Goal: Task Accomplishment & Management: Manage account settings

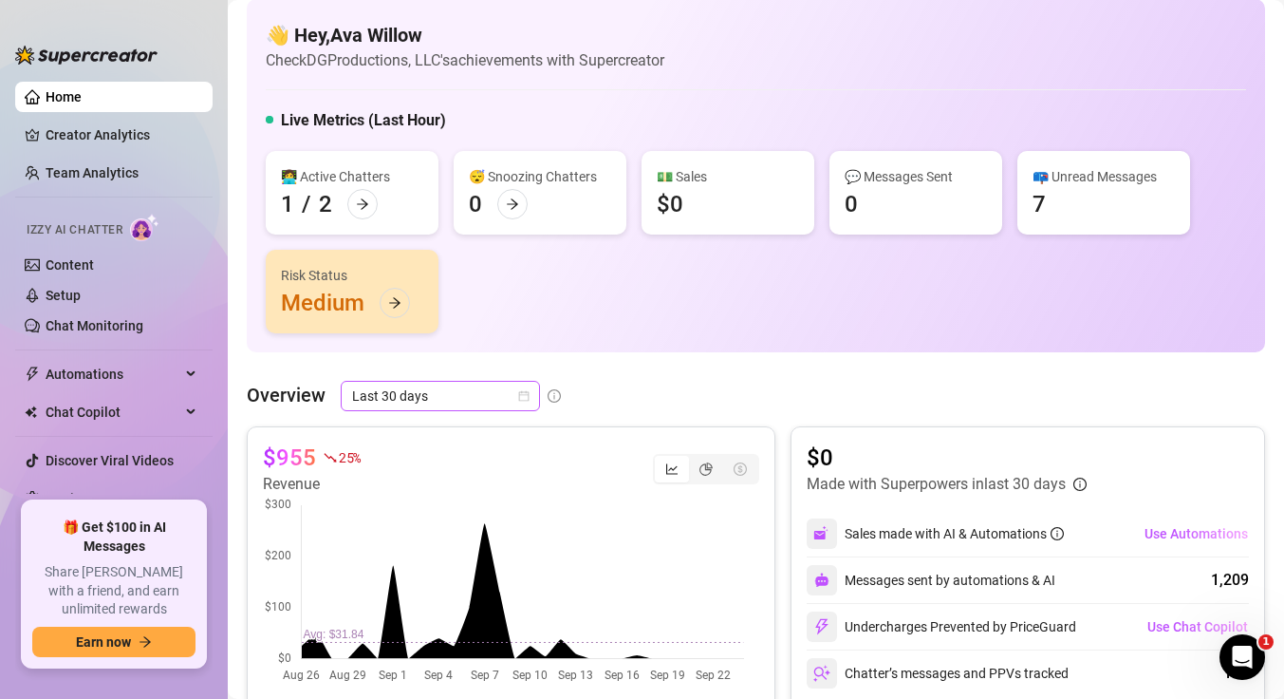
scroll to position [15, 0]
click at [474, 397] on span "Last 30 days" at bounding box center [440, 395] width 177 height 28
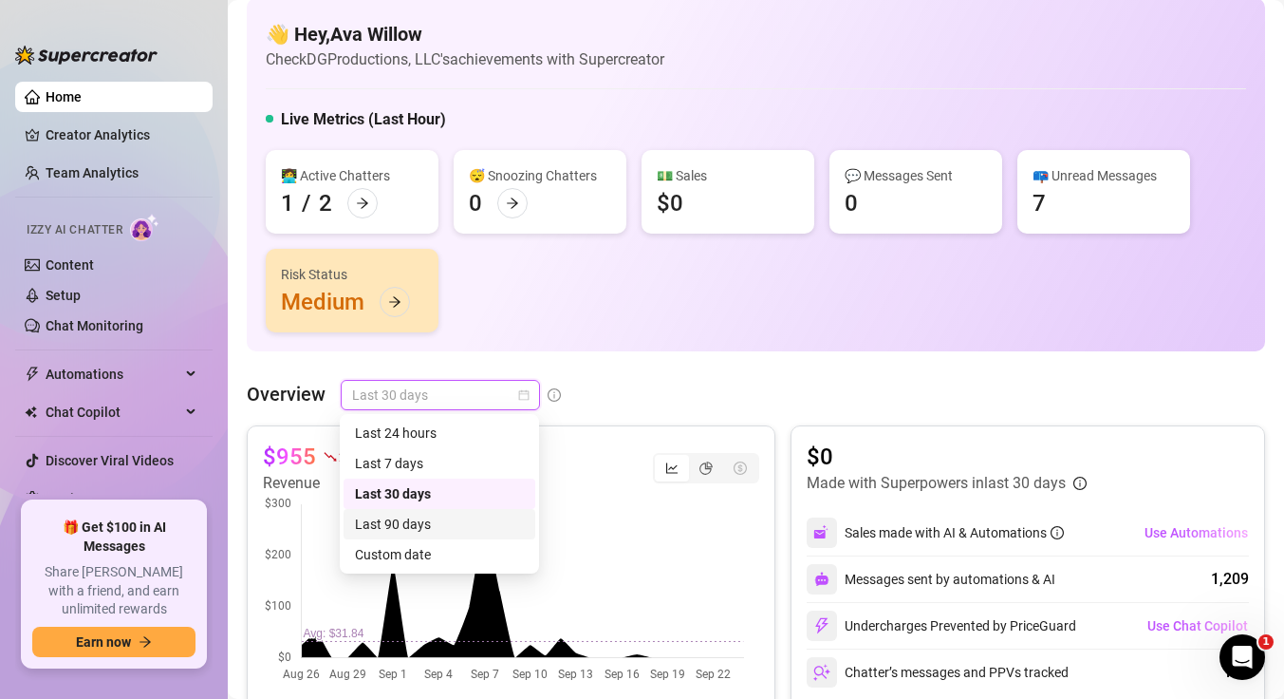
click at [436, 515] on div "Last 90 days" at bounding box center [439, 524] width 169 height 21
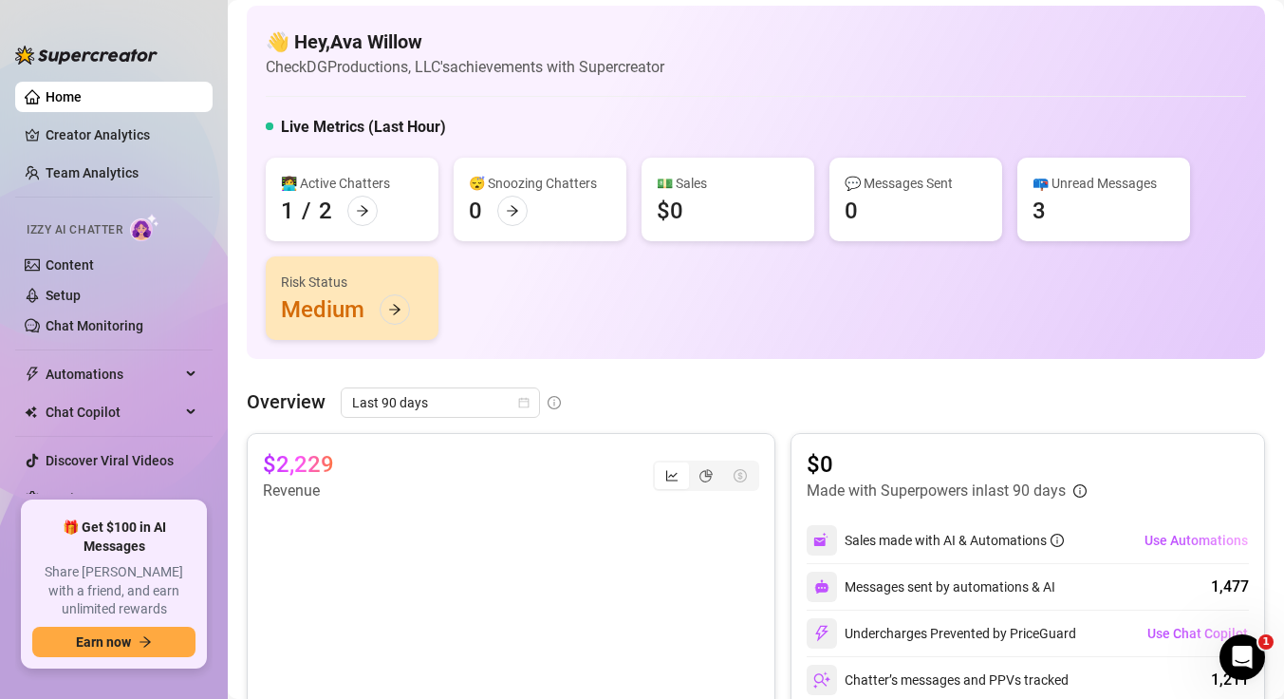
scroll to position [0, 0]
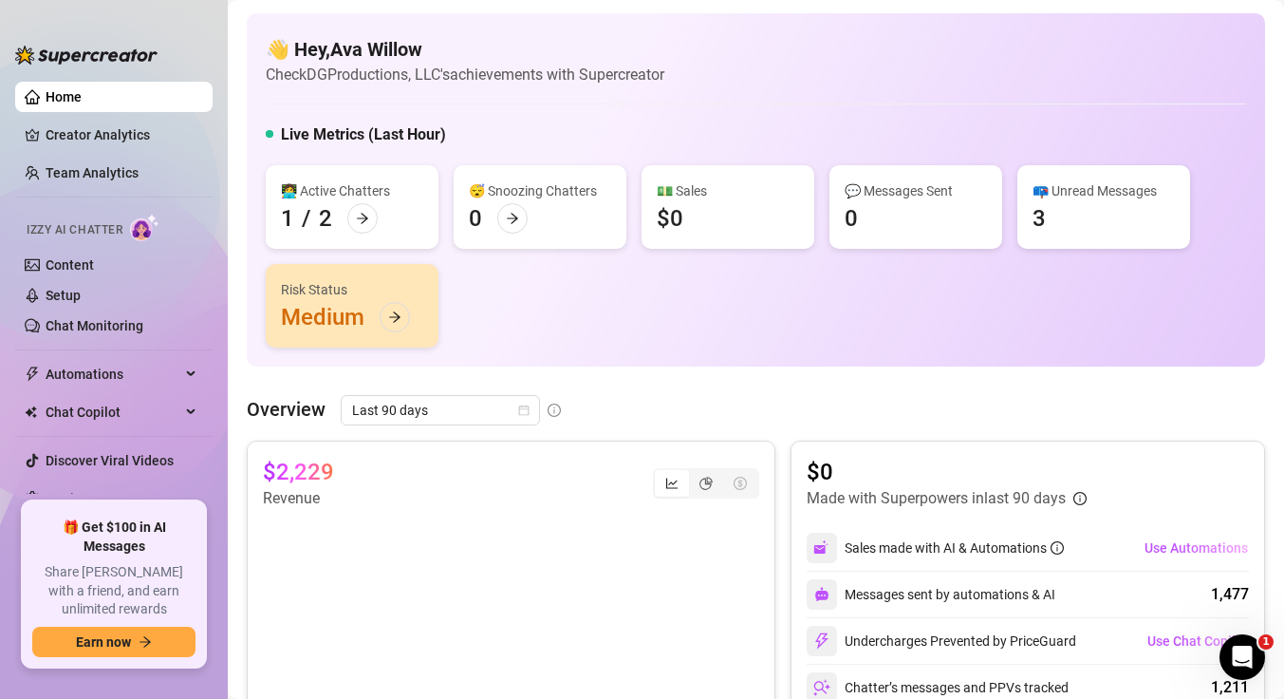
click at [924, 62] on div "👋 Hey, Ava Willow Check DGProductions, LLC's achievements with Supercreator" at bounding box center [756, 61] width 981 height 50
click at [114, 169] on link "Team Analytics" at bounding box center [92, 172] width 93 height 15
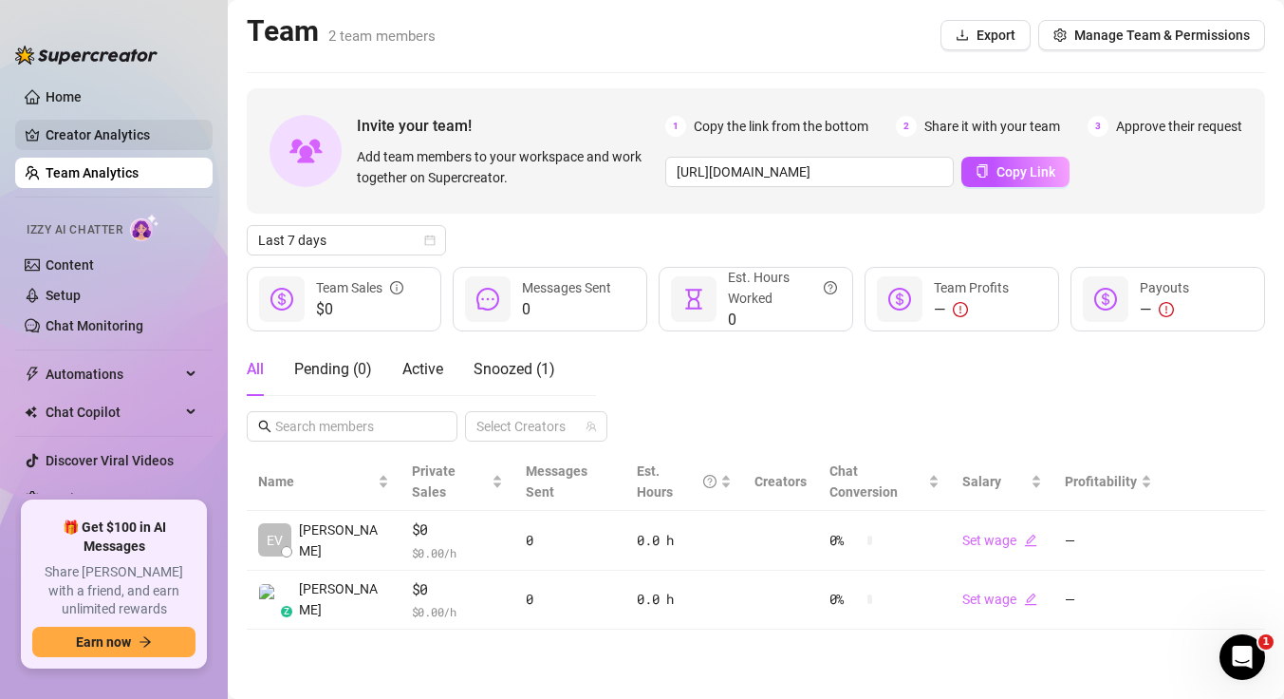
click at [115, 139] on link "Creator Analytics" at bounding box center [122, 135] width 152 height 30
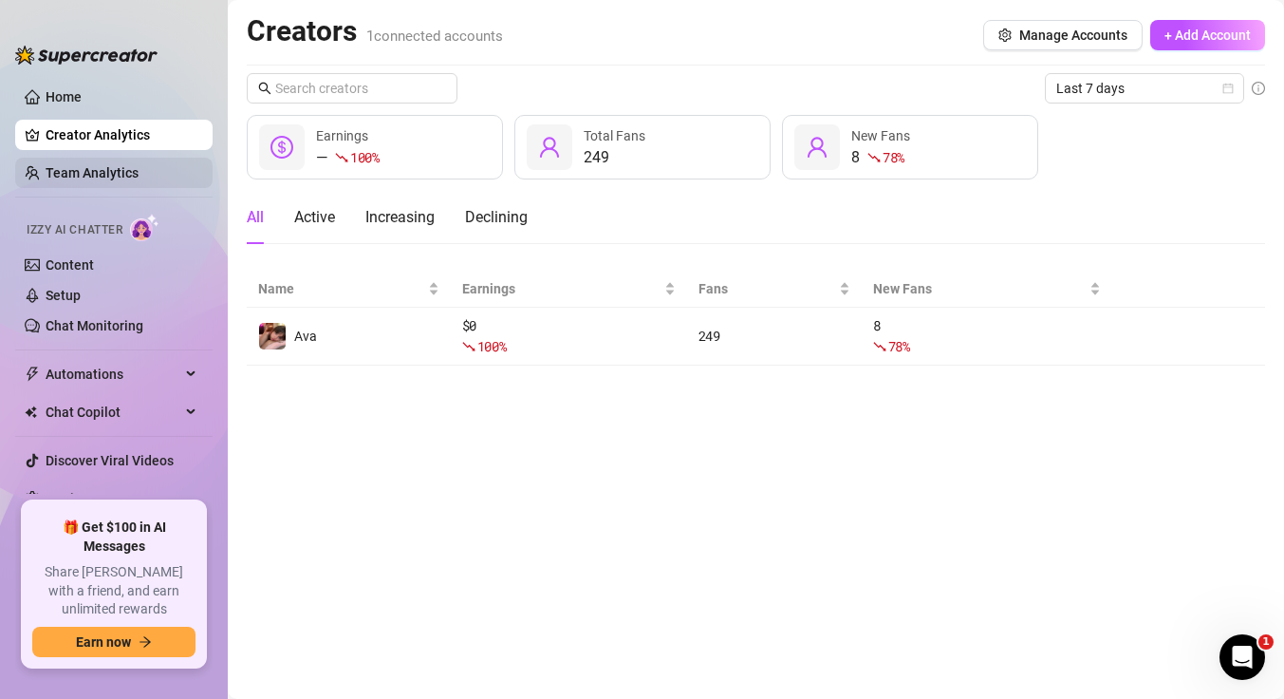
click at [112, 175] on link "Team Analytics" at bounding box center [92, 172] width 93 height 15
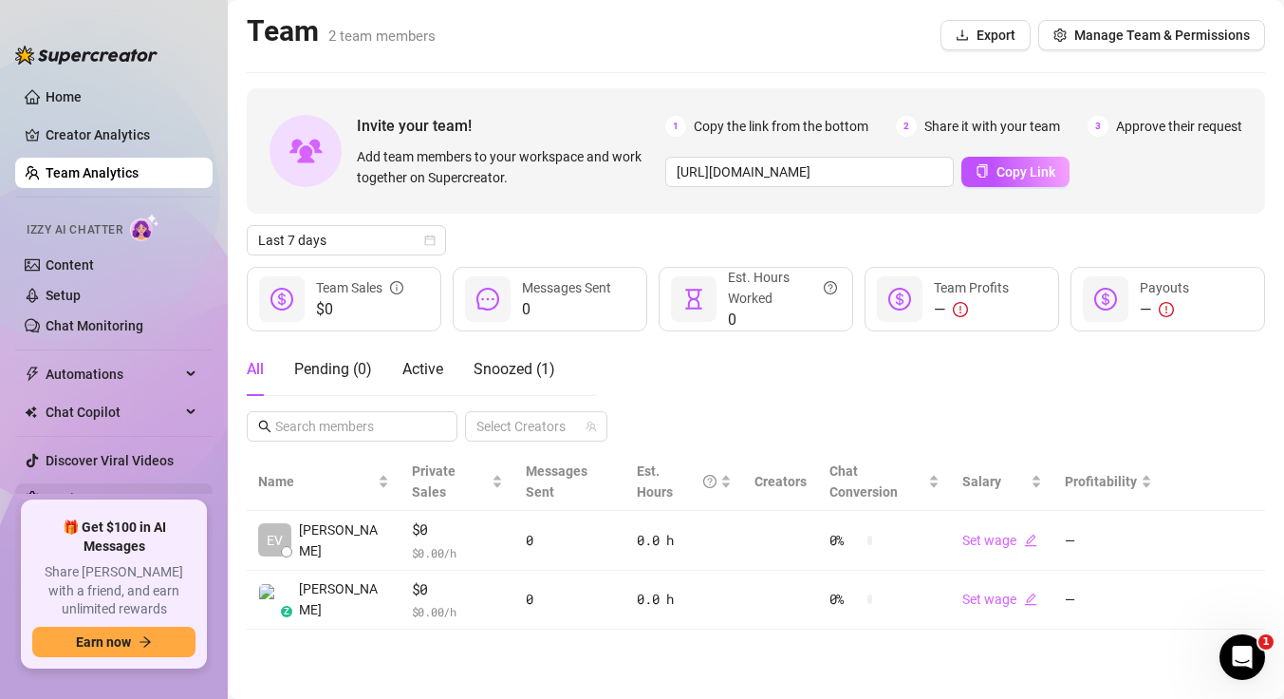
click at [88, 501] on link "Settings" at bounding box center [71, 498] width 50 height 15
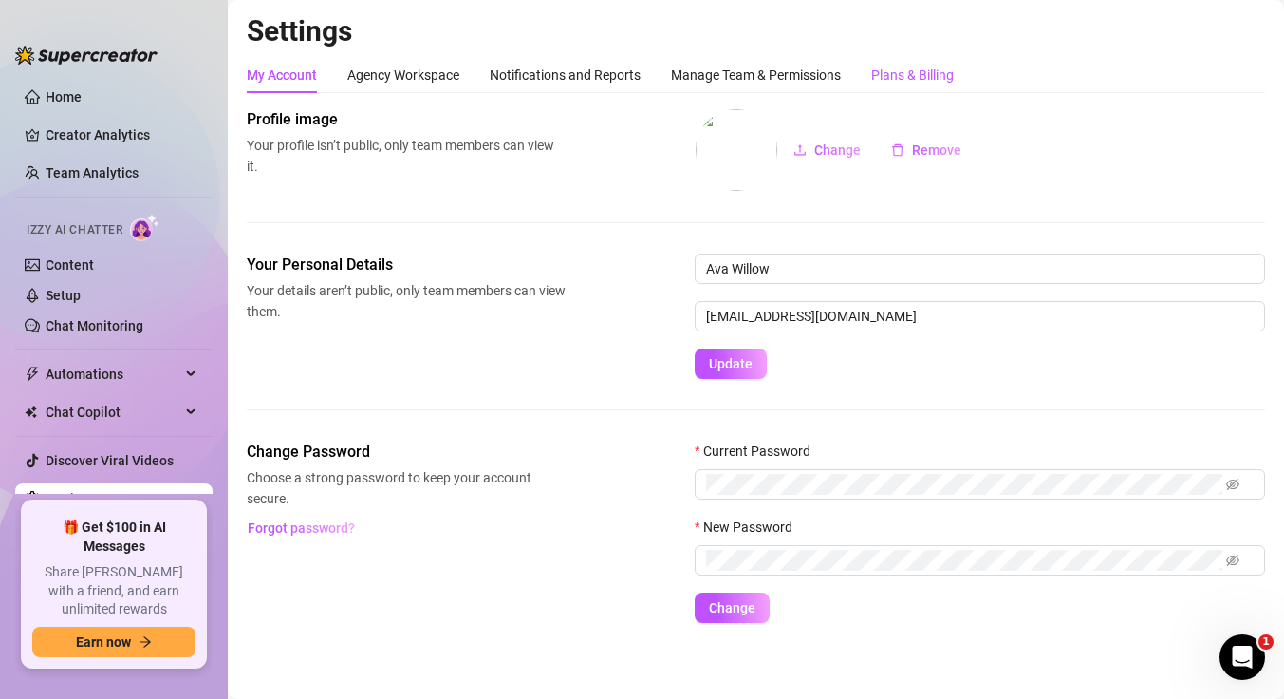
click at [939, 75] on div "Plans & Billing" at bounding box center [912, 75] width 83 height 21
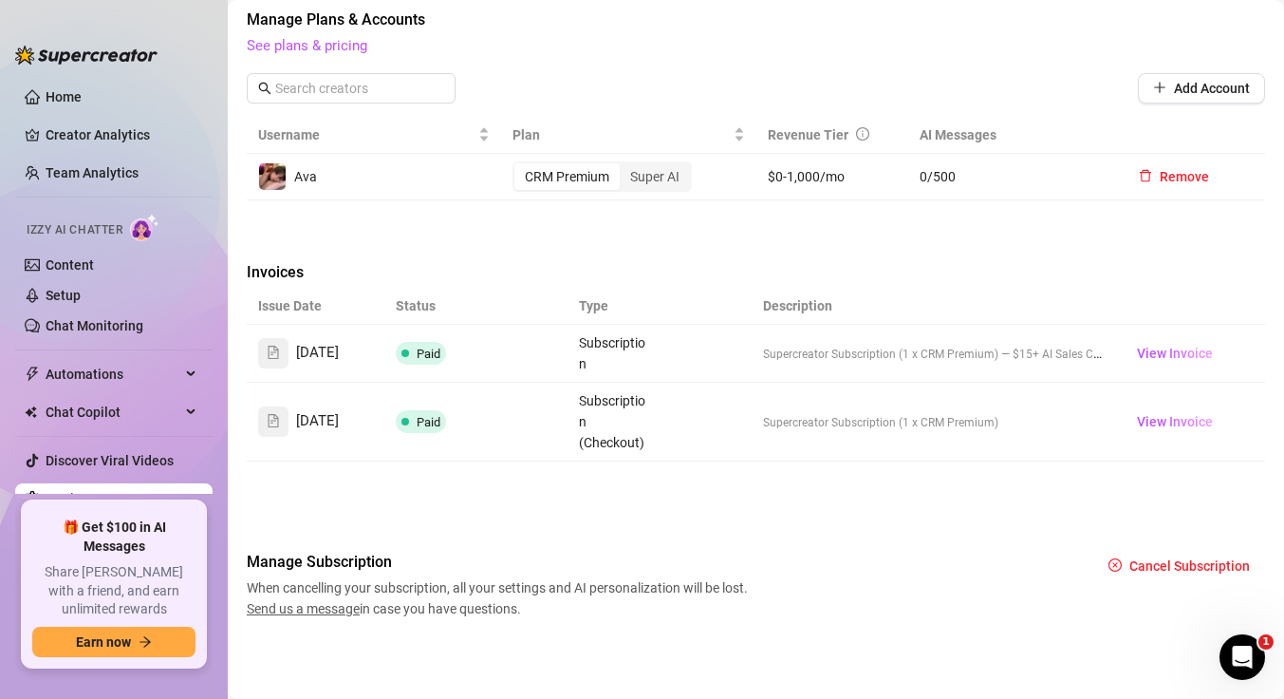
scroll to position [612, 0]
click at [1169, 561] on span "Cancel Subscription" at bounding box center [1190, 565] width 121 height 15
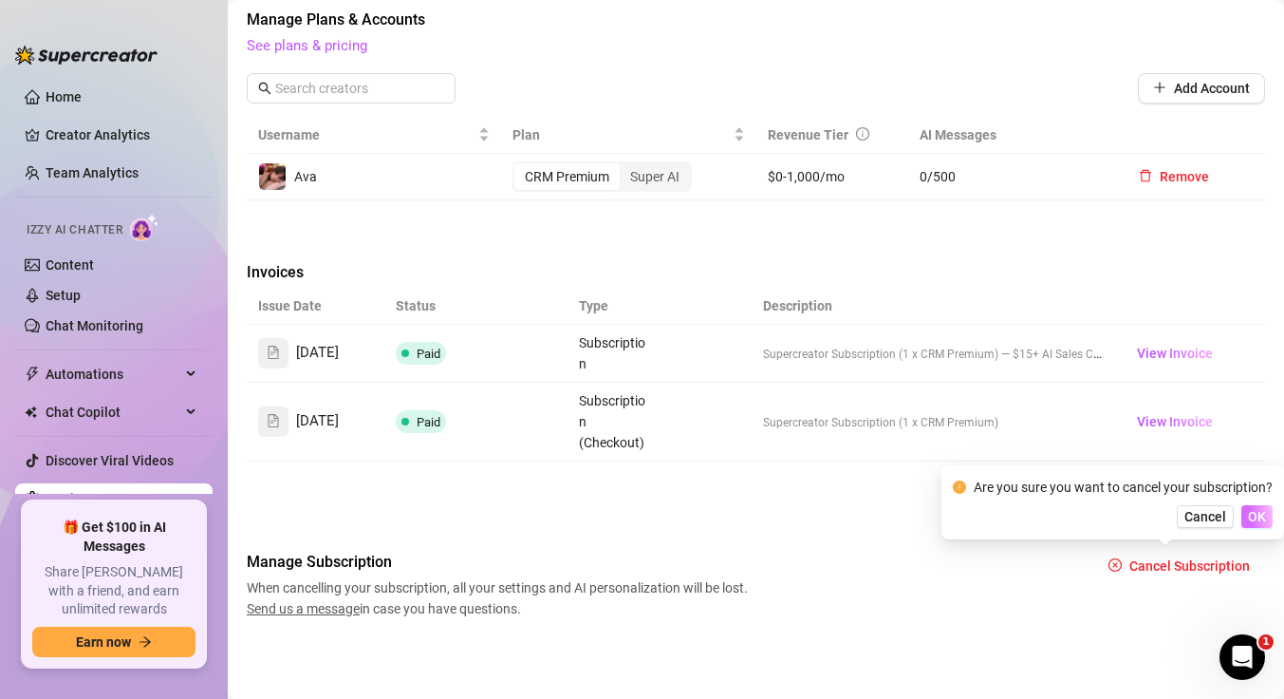
click at [1254, 512] on span "OK" at bounding box center [1257, 516] width 18 height 15
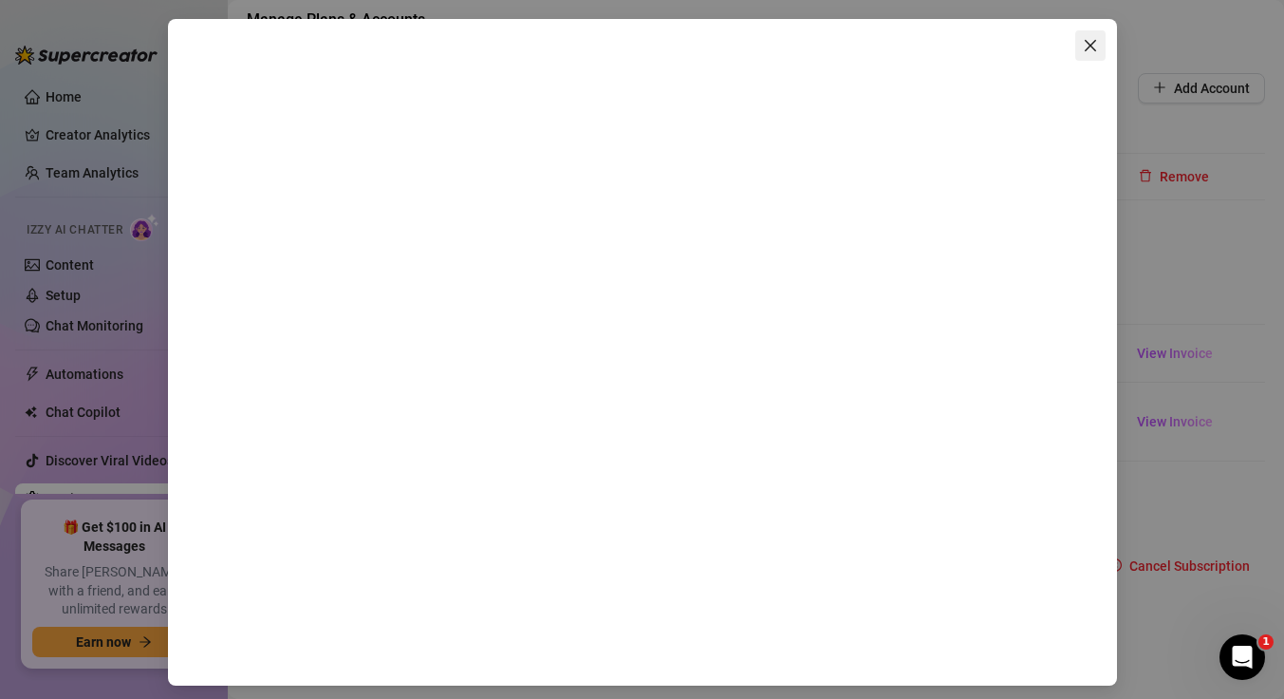
click at [1088, 46] on icon "close" at bounding box center [1090, 45] width 15 height 15
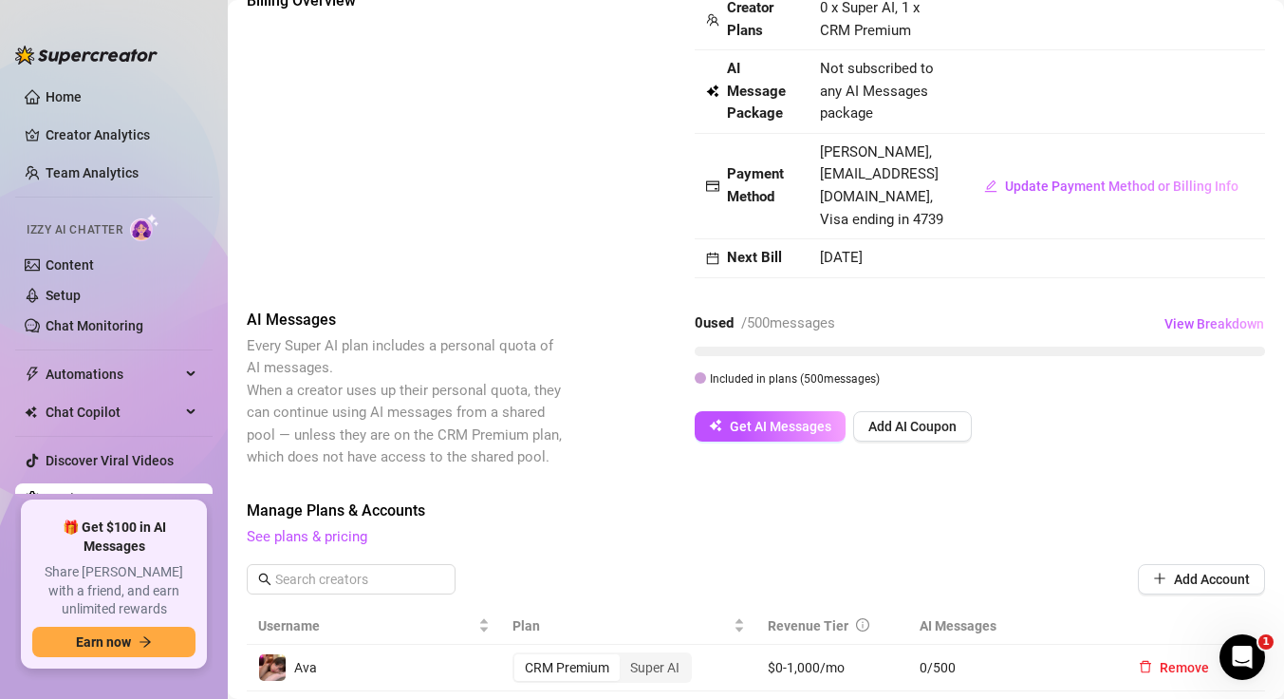
scroll to position [0, 0]
